Goal: Task Accomplishment & Management: Manage account settings

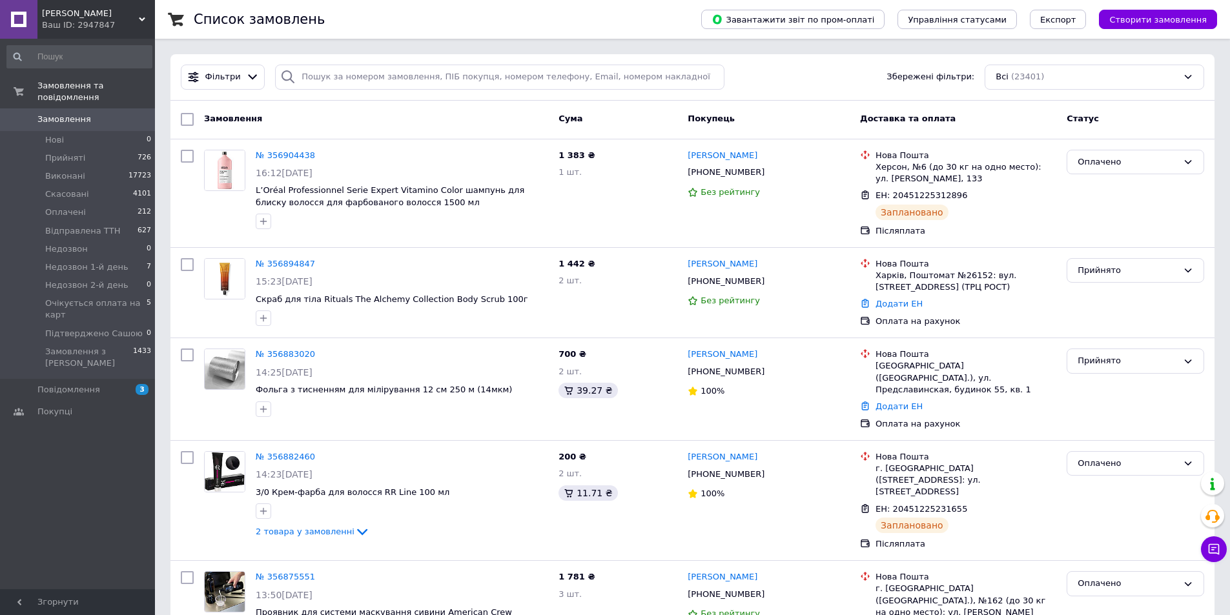
click at [142, 18] on icon at bounding box center [142, 19] width 6 height 6
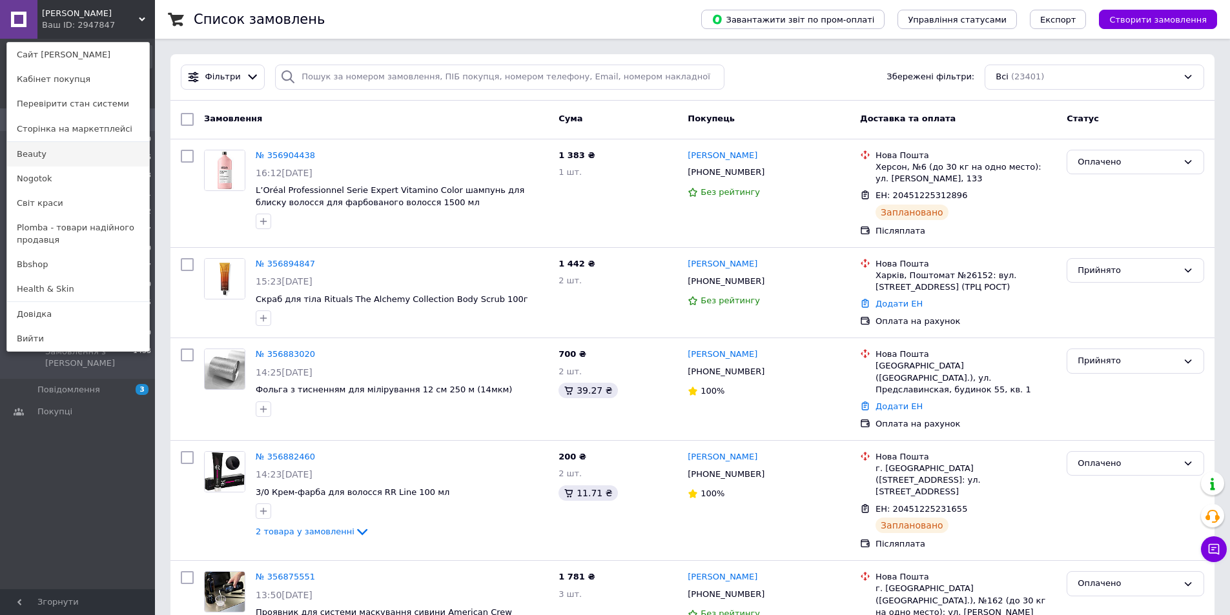
click at [42, 156] on link "Beauty" at bounding box center [78, 154] width 142 height 25
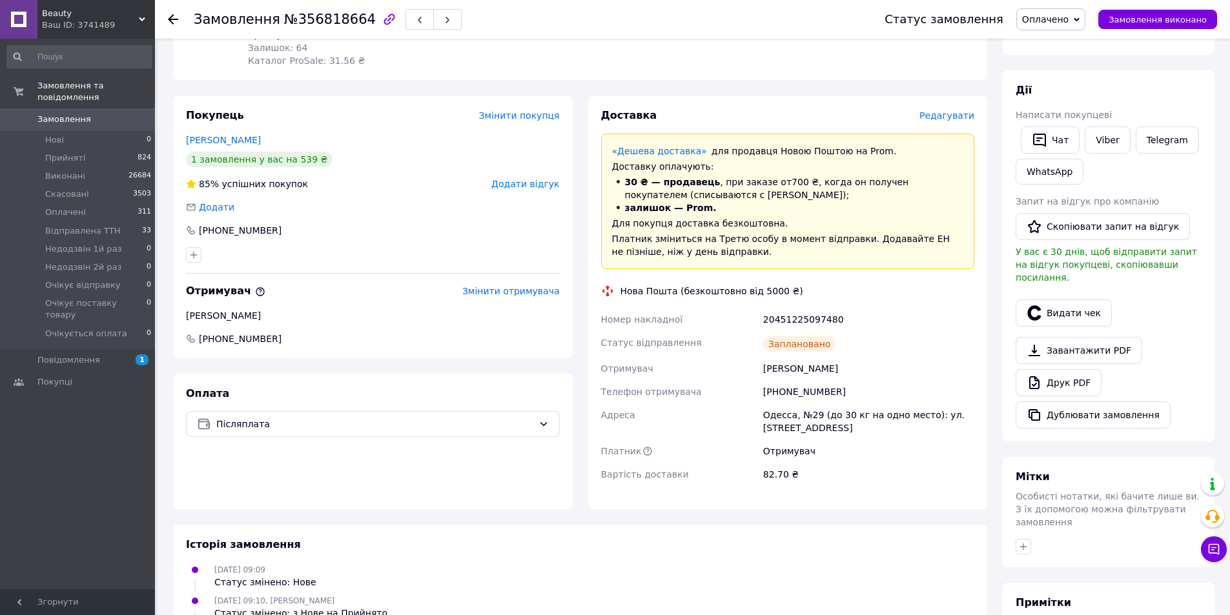
scroll to position [187, 0]
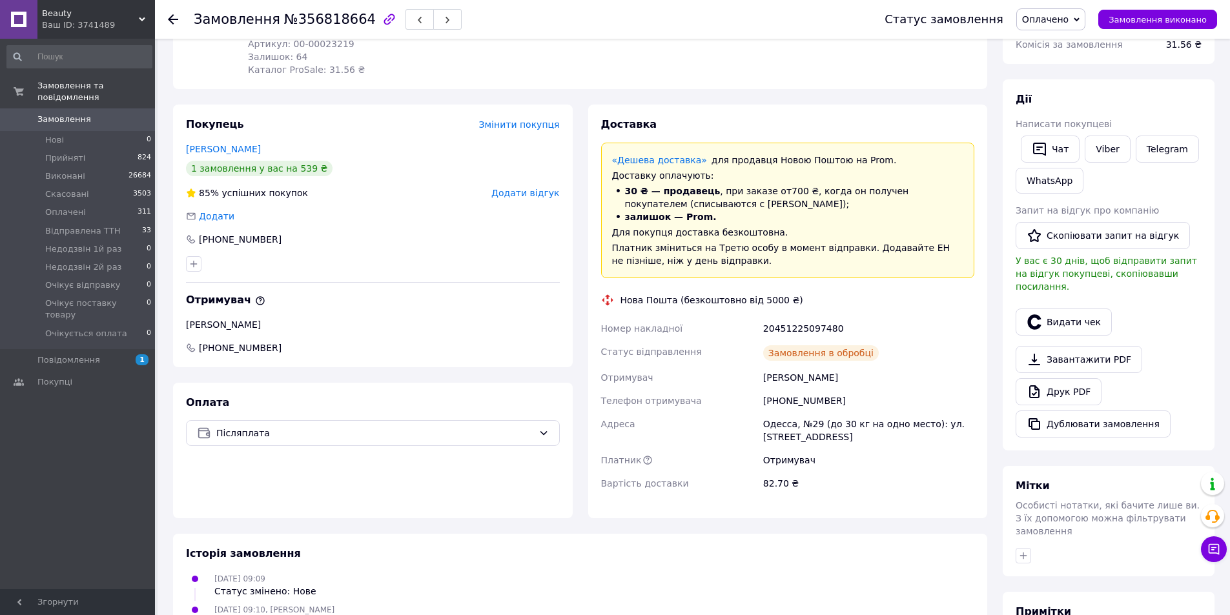
scroll to position [194, 0]
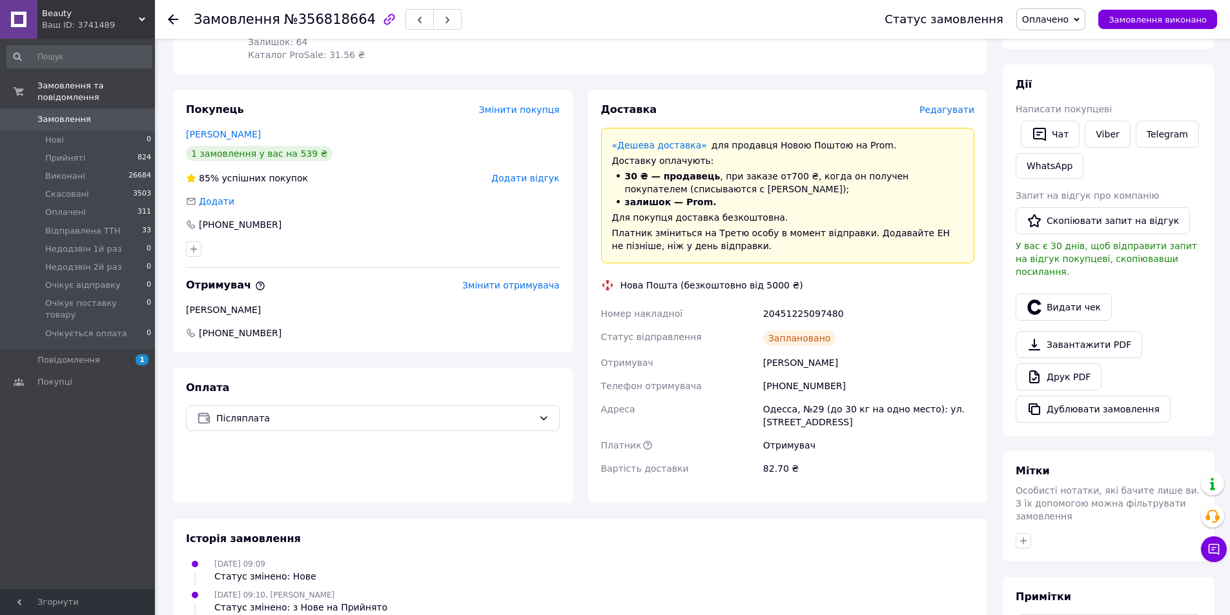
click at [141, 14] on div "Beauty Ваш ID: 3741489" at bounding box center [96, 19] width 118 height 39
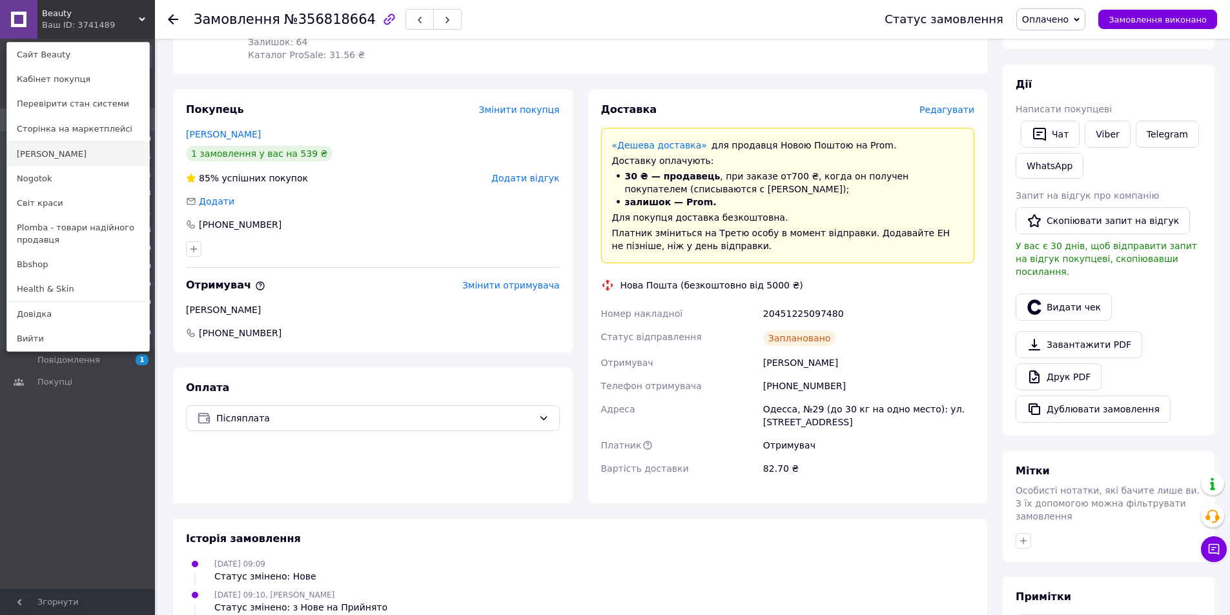
click at [41, 154] on link "[PERSON_NAME]" at bounding box center [78, 154] width 142 height 25
